Goal: Task Accomplishment & Management: Manage account settings

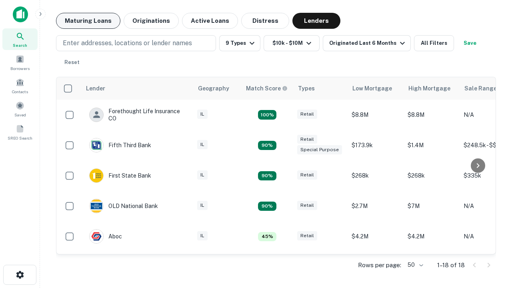
click at [88, 21] on button "Maturing Loans" at bounding box center [88, 21] width 64 height 16
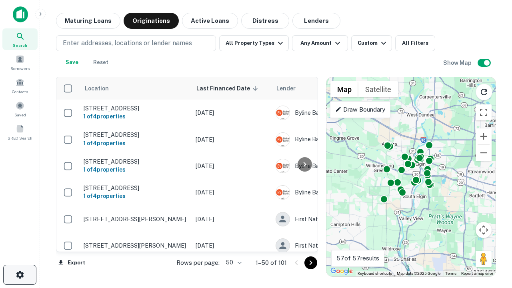
click at [20, 275] on icon "button" at bounding box center [20, 275] width 10 height 10
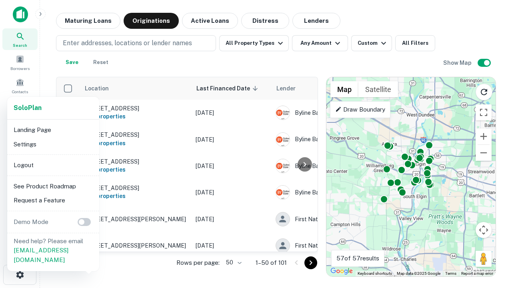
click at [53, 165] on li "Logout" at bounding box center [53, 165] width 86 height 14
